Goal: Task Accomplishment & Management: Complete application form

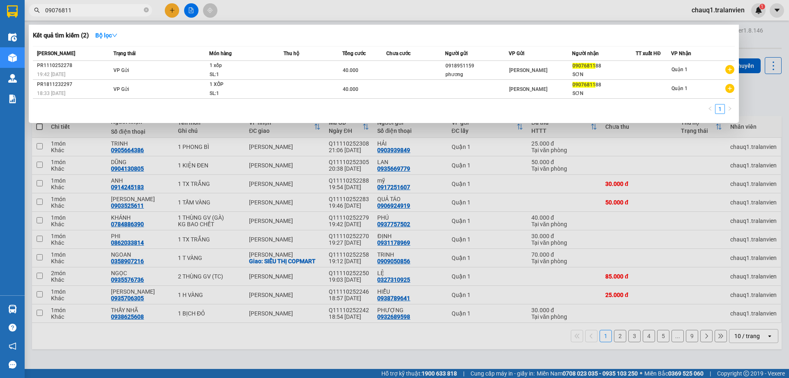
click at [169, 7] on div at bounding box center [394, 189] width 789 height 378
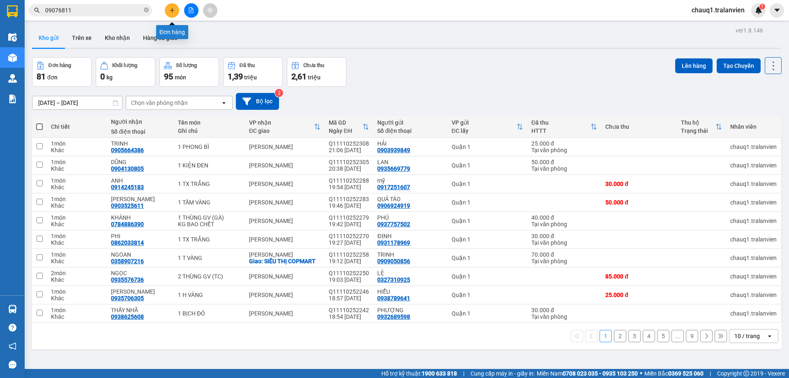
click at [169, 12] on icon "plus" at bounding box center [172, 10] width 6 height 6
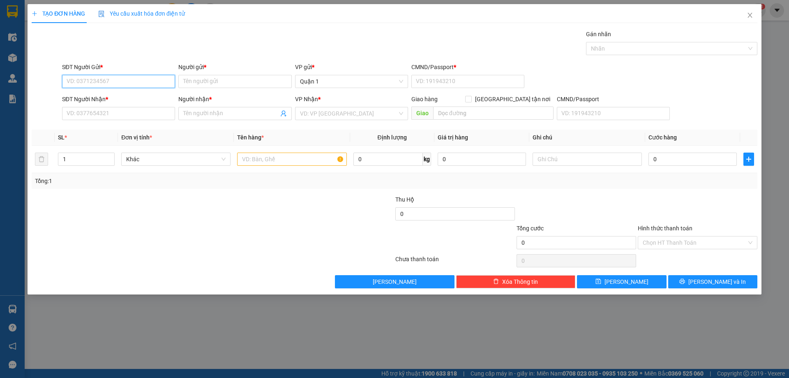
drag, startPoint x: 94, startPoint y: 76, endPoint x: 99, endPoint y: 76, distance: 5.3
click at [95, 76] on input "SĐT Người Gửi *" at bounding box center [118, 81] width 113 height 13
click at [91, 95] on div "0949043366 - THỦY" at bounding box center [118, 97] width 103 height 9
type input "0949043366"
type input "THỦY"
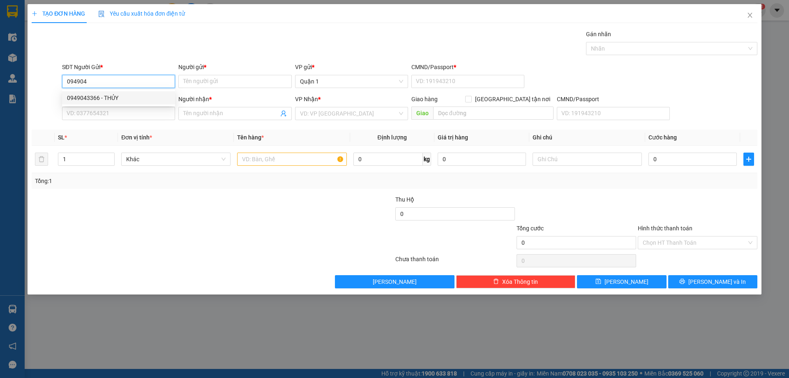
type input "1"
type input "0365542765"
type input "[PERSON_NAME]"
checkbox input "true"
type input "CỔNG SỐ 8 CHỢ ĐẦM-NG THÁI HỌC"
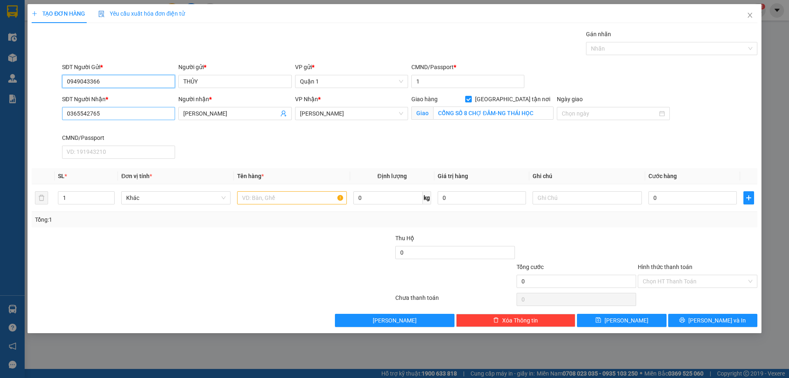
type input "0949043366"
click at [109, 115] on input "0365542765" at bounding box center [118, 113] width 113 height 13
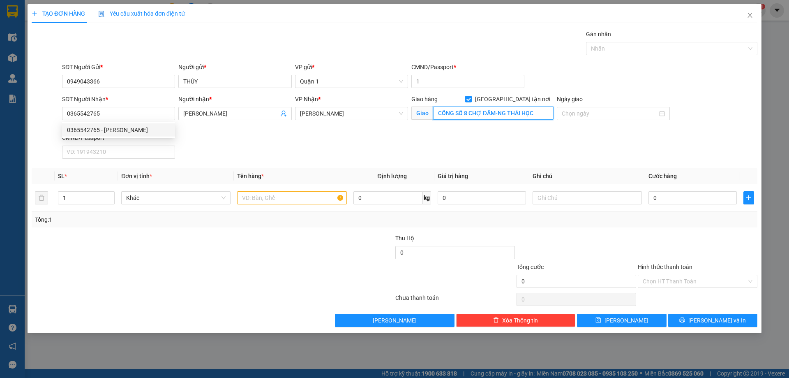
click at [468, 111] on input "CỔNG SỐ 8 CHỢ ĐẦM-NG THÁI HỌC" at bounding box center [493, 112] width 120 height 13
click at [467, 111] on input "CỔNG SỐ 8 CHỢ ĐẦM-NG THÁI HỌC" at bounding box center [493, 112] width 120 height 13
click at [540, 112] on input "CỔNG SỐ 5 CHỢ ĐẦM-NG THÁI HỌC" at bounding box center [493, 112] width 120 height 13
type input "CỔNG SỐ 5 [GEOGRAPHIC_DATA]"
click at [106, 118] on input "0365542765" at bounding box center [118, 113] width 113 height 13
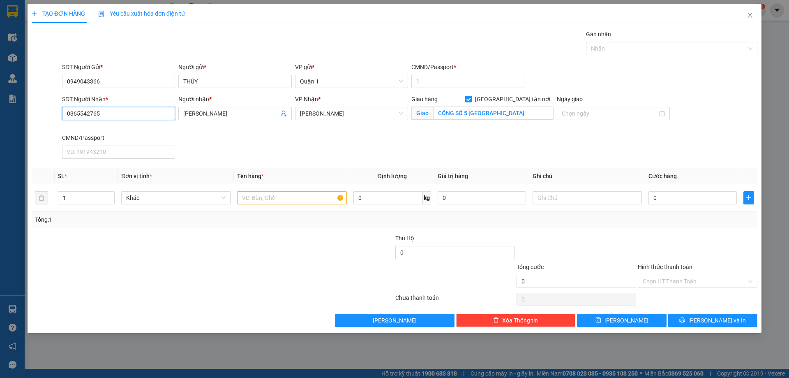
click at [106, 118] on input "0365542765" at bounding box center [118, 113] width 113 height 13
type input "0773418378"
drag, startPoint x: 223, startPoint y: 112, endPoint x: 171, endPoint y: 116, distance: 51.9
click at [170, 116] on div "SĐT Người Nhận * 0773418378 Người nhận * [PERSON_NAME] VP Nhận * [PERSON_NAME] …" at bounding box center [409, 128] width 699 height 67
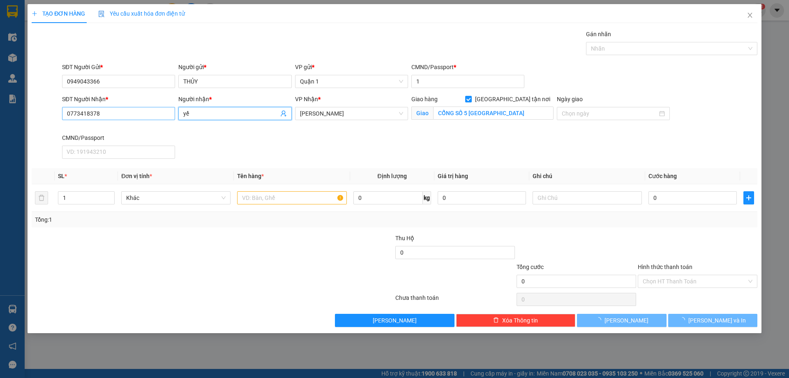
type input "y"
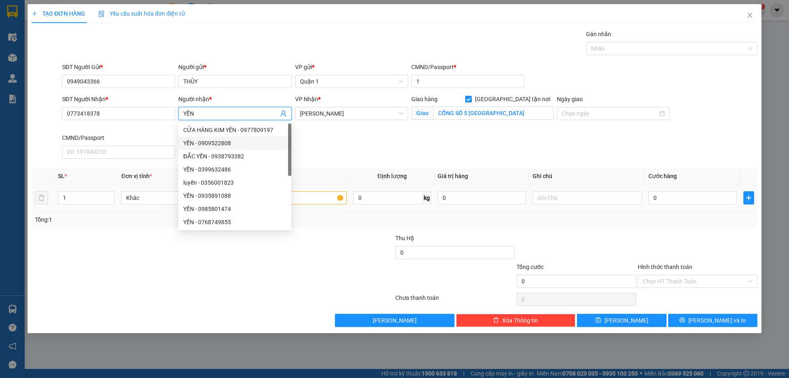
type input "YẾN"
click at [323, 201] on input "text" at bounding box center [291, 197] width 109 height 13
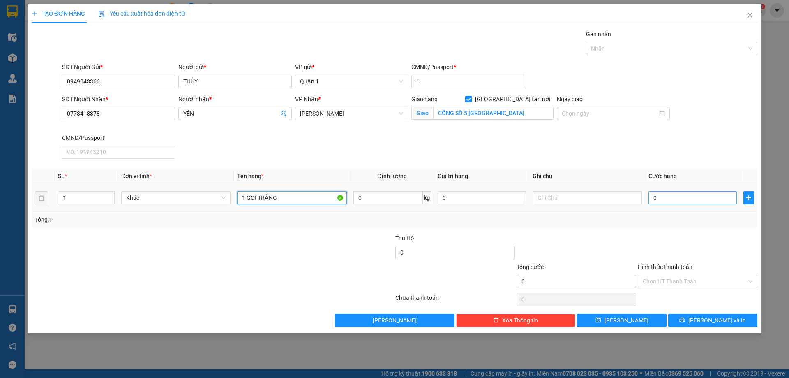
type input "1 GÓI TRẮNG"
click at [677, 199] on input "0" at bounding box center [693, 197] width 88 height 13
type input "5"
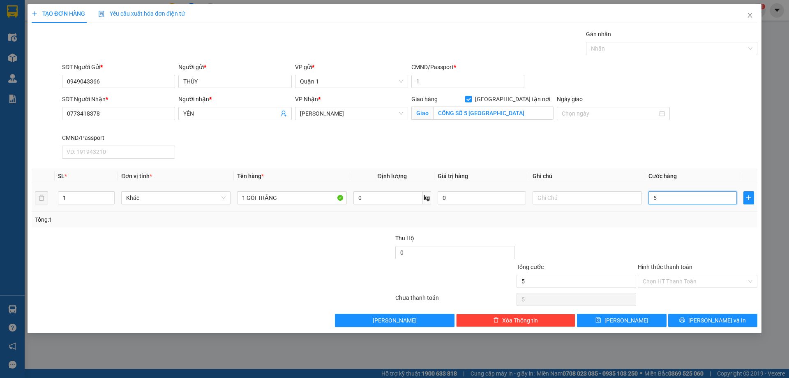
type input "55"
type input "55.000"
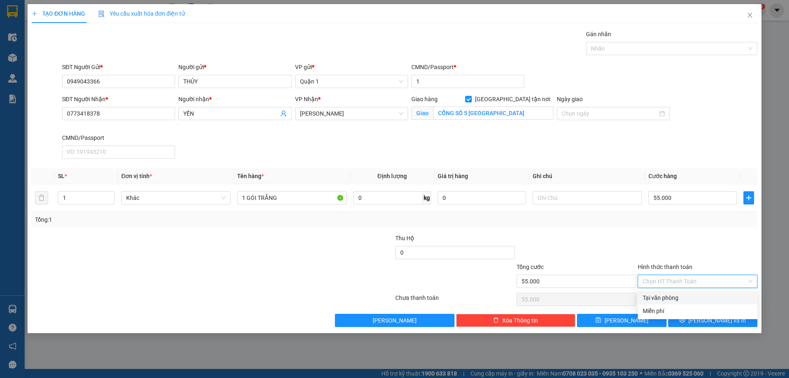
click at [668, 282] on input "Hình thức thanh toán" at bounding box center [695, 281] width 104 height 12
click at [661, 299] on div "Tại văn phòng" at bounding box center [698, 297] width 110 height 9
type input "0"
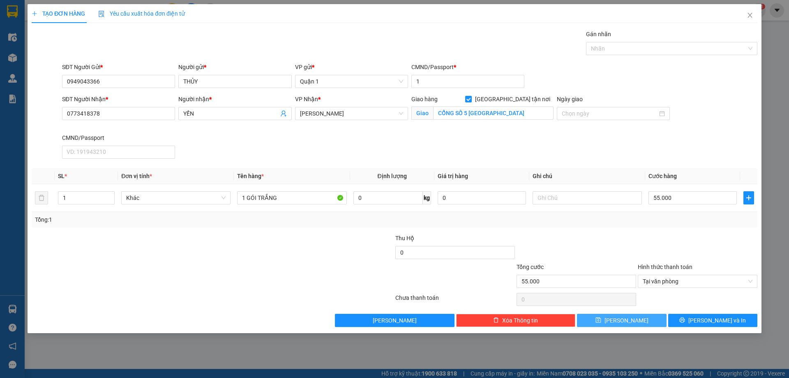
click at [637, 317] on button "[PERSON_NAME]" at bounding box center [621, 320] width 89 height 13
checkbox input "false"
type input "0"
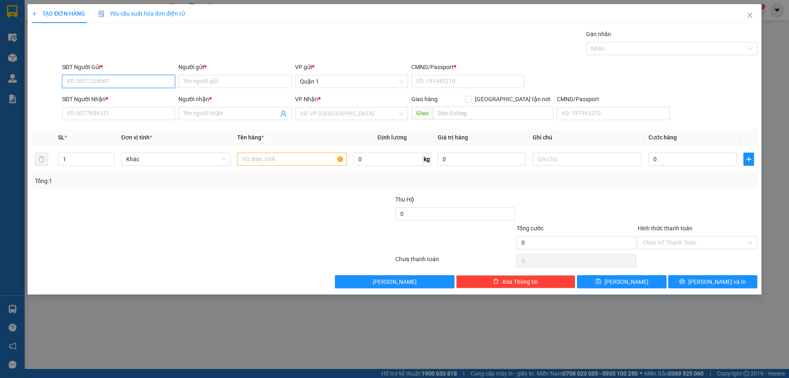
click at [93, 78] on input "SĐT Người Gửi *" at bounding box center [118, 81] width 113 height 13
type input "0329795095"
click at [85, 99] on div "0329795095 - [PERSON_NAME]" at bounding box center [118, 97] width 103 height 9
type input "VÂN"
type input "1"
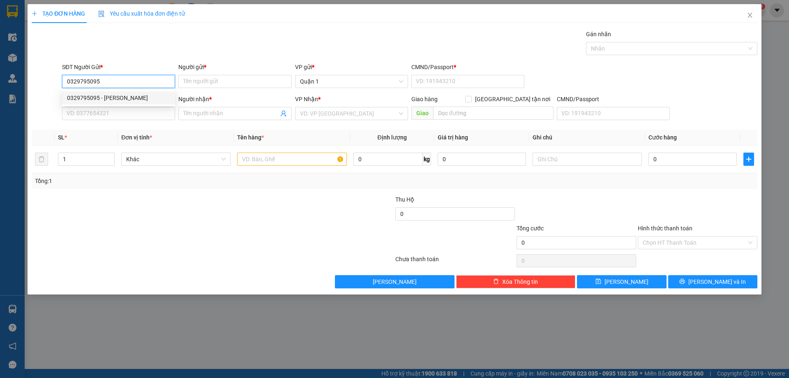
type input "0941788080"
type input "ĐÀO"
type input "0329795095"
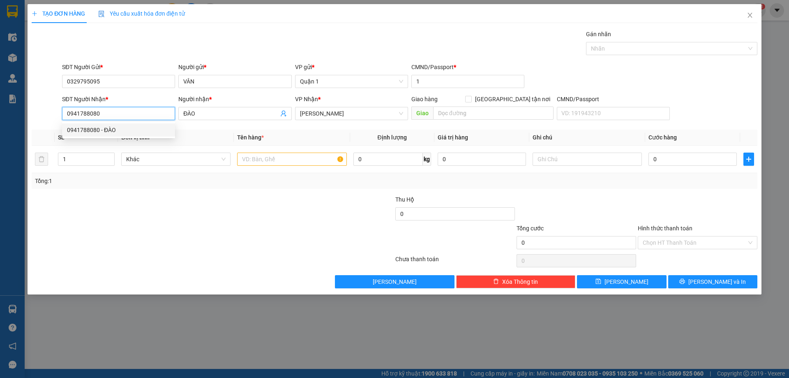
drag, startPoint x: 109, startPoint y: 116, endPoint x: 55, endPoint y: 122, distance: 53.8
click at [55, 122] on div "SĐT Người Nhận * 0941788080 Người nhận * ĐÀO VP Nhận * [PERSON_NAME] hàng Giao …" at bounding box center [395, 109] width 728 height 29
type input "0774411017"
click at [208, 116] on input "ĐÀO" at bounding box center [230, 113] width 95 height 9
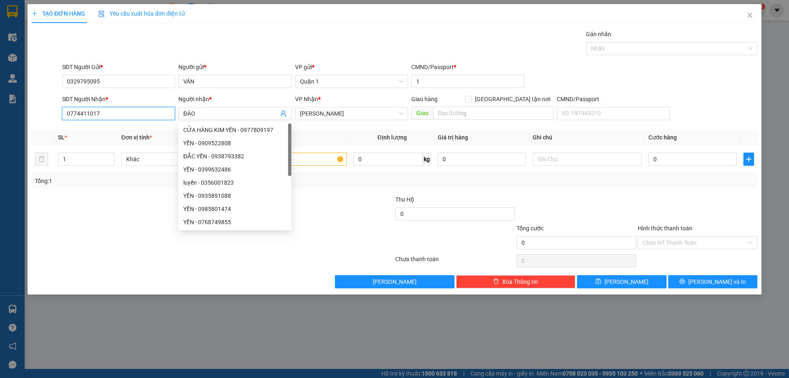
click at [113, 117] on input "0774411017" at bounding box center [118, 113] width 113 height 13
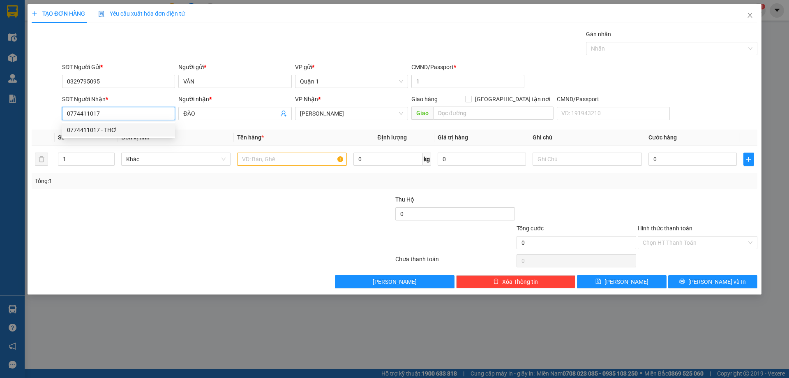
click at [104, 130] on div "0774411017 - THƠ" at bounding box center [118, 129] width 103 height 9
type input "THƠ"
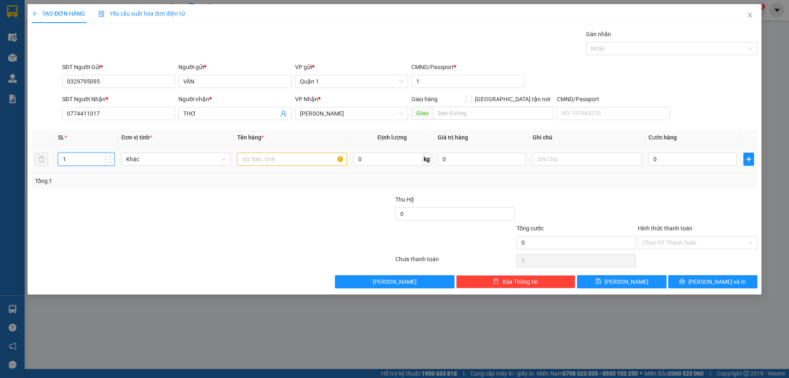
click at [43, 157] on tr "1 Khác 0 kg 0 0" at bounding box center [395, 160] width 726 height 28
type input "5"
click at [266, 158] on input "text" at bounding box center [291, 158] width 109 height 13
type input "5 CỤC GIẤY NILON"
click at [665, 164] on input "0" at bounding box center [693, 158] width 88 height 13
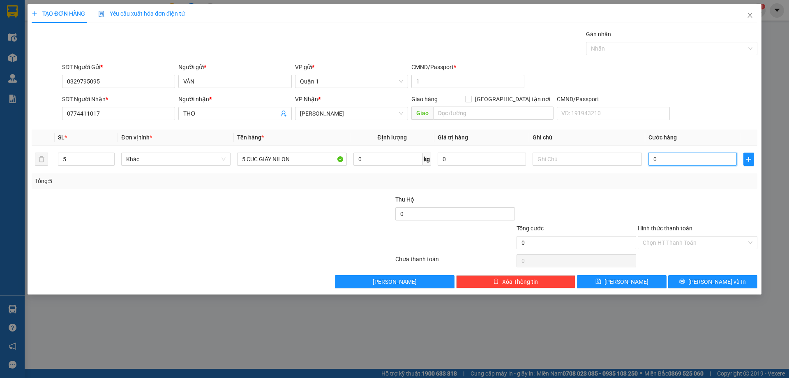
type input "3"
type input "30"
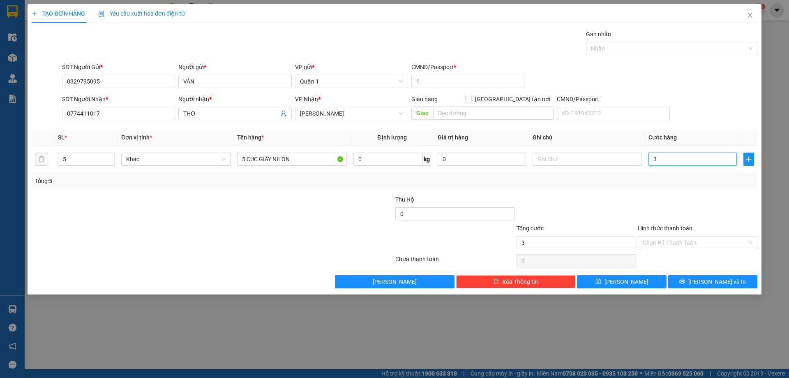
type input "30"
type input "300"
type input "300.000"
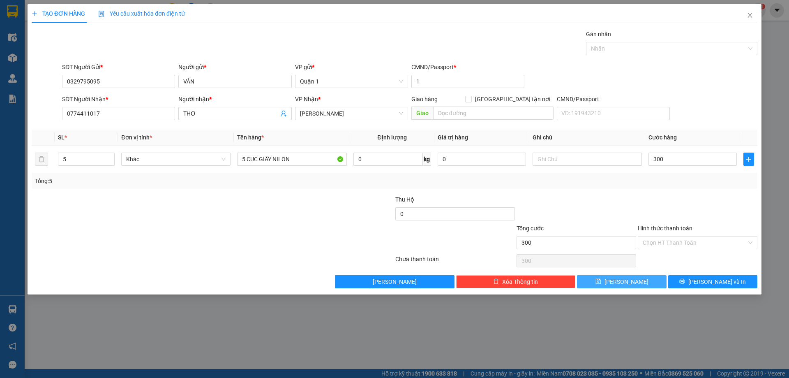
type input "300.000"
click at [601, 281] on icon "save" at bounding box center [599, 281] width 6 height 6
type input "1"
type input "0"
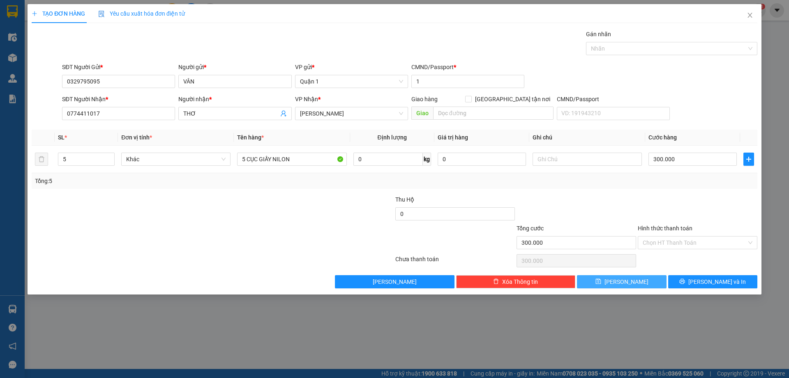
type input "0"
click at [755, 19] on span "Close" at bounding box center [750, 15] width 23 height 23
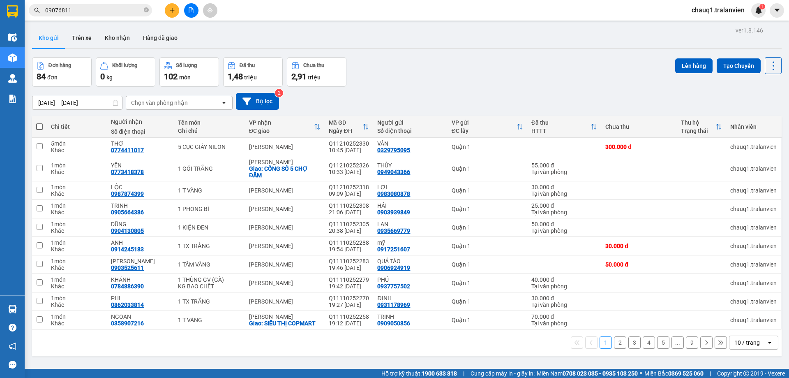
click at [102, 13] on input "09076811" at bounding box center [93, 10] width 97 height 9
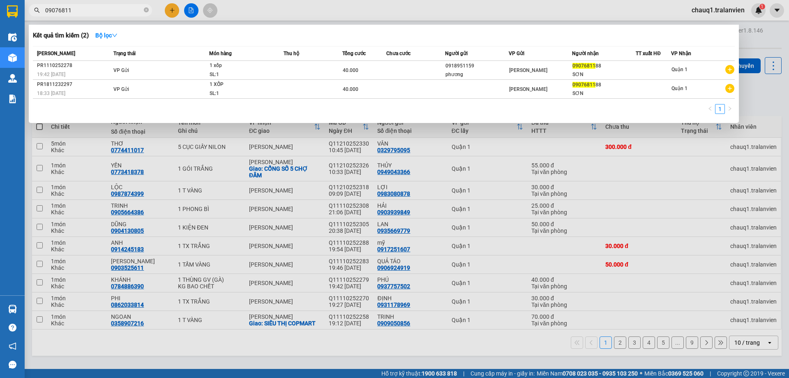
click at [102, 13] on input "09076811" at bounding box center [93, 10] width 97 height 9
type input "0974370"
